Goal: Information Seeking & Learning: Learn about a topic

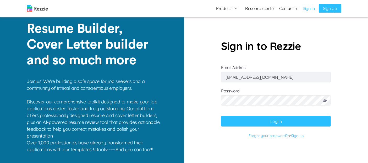
click at [277, 122] on button "Log In" at bounding box center [276, 121] width 110 height 10
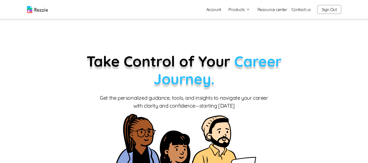
click at [242, 10] on button "Products" at bounding box center [239, 9] width 22 height 6
click at [242, 32] on link "AI Resume Review" at bounding box center [245, 30] width 64 height 10
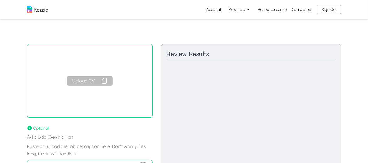
click at [88, 83] on button "Upload CV" at bounding box center [90, 80] width 46 height 9
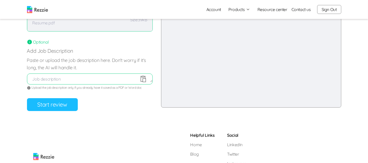
scroll to position [90, 0]
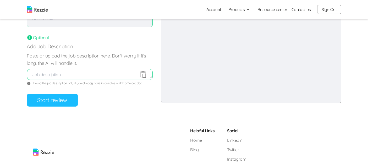
click at [33, 100] on button "Start review" at bounding box center [52, 99] width 51 height 13
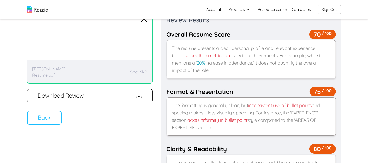
scroll to position [34, 0]
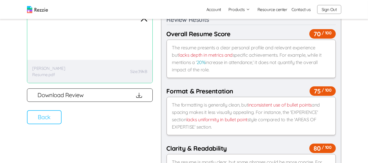
click at [47, 117] on button "Back" at bounding box center [44, 117] width 35 height 14
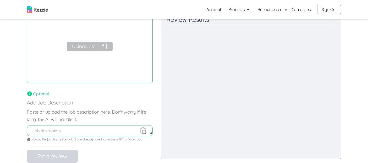
click at [89, 46] on button "Upload CV" at bounding box center [90, 46] width 46 height 9
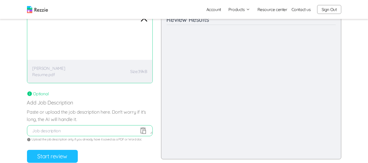
click at [93, 128] on textarea at bounding box center [89, 130] width 125 height 6
paste textarea "Full job description About Us Barekho Integrated Services Limited is a dynamic …"
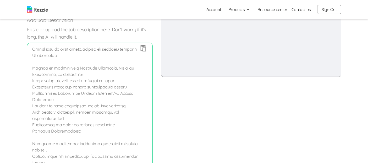
scroll to position [116, 0]
type textarea "Full job description About Us Barekho Integrated Services Limited is a dynamic …"
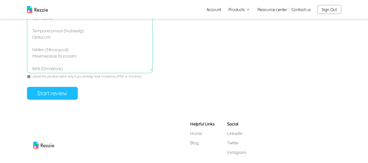
scroll to position [322, 0]
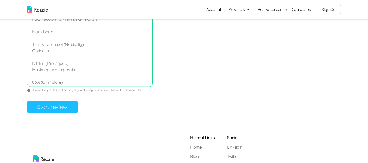
click at [43, 108] on button "Start review" at bounding box center [52, 106] width 51 height 13
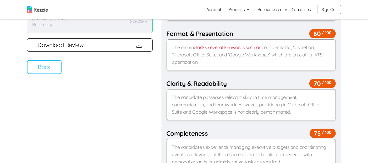
scroll to position [83, 0]
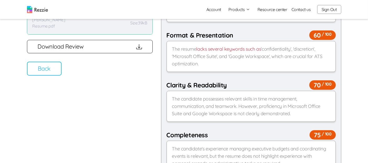
click at [48, 71] on button "Back" at bounding box center [44, 69] width 35 height 14
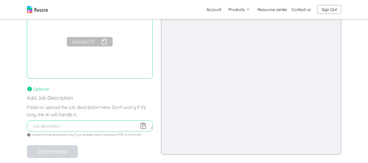
scroll to position [0, 0]
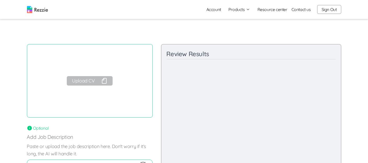
click at [43, 12] on img at bounding box center [37, 9] width 21 height 7
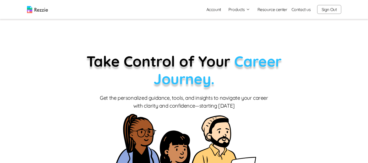
click at [239, 9] on button "Products" at bounding box center [239, 9] width 22 height 6
click at [245, 21] on link "Resume & Cover Letter Builder" at bounding box center [245, 19] width 64 height 10
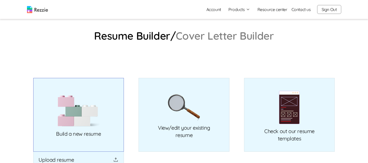
click at [80, 114] on img at bounding box center [79, 111] width 42 height 32
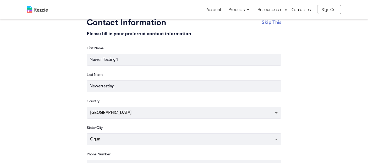
scroll to position [48, 0]
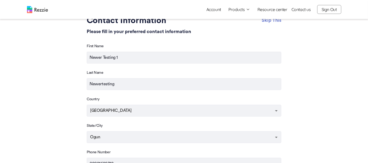
click at [239, 8] on button "Products" at bounding box center [239, 9] width 22 height 6
click at [240, 30] on link "AI Resume Review" at bounding box center [245, 30] width 64 height 10
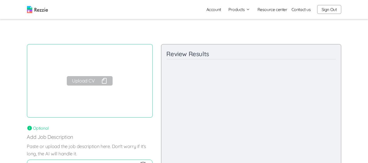
click at [42, 10] on img at bounding box center [37, 9] width 21 height 7
